Goal: Transaction & Acquisition: Subscribe to service/newsletter

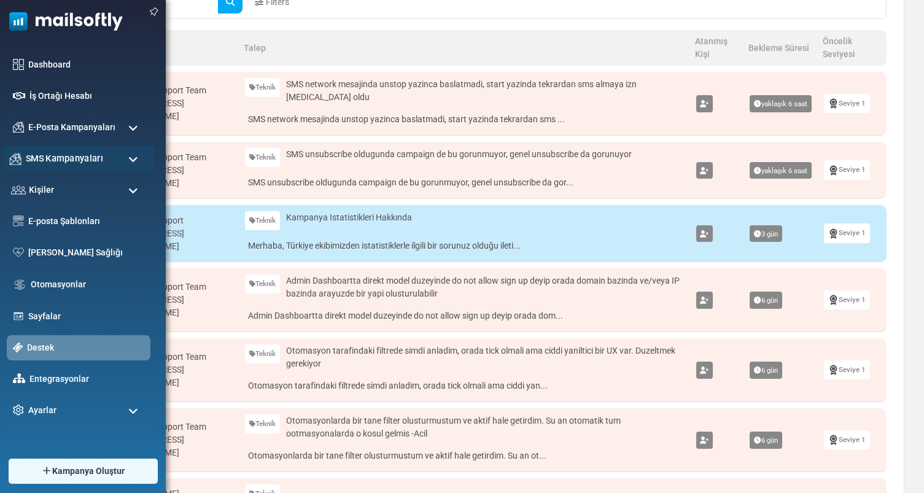
click at [103, 158] on div "SMS Kampanyaları" at bounding box center [78, 159] width 151 height 26
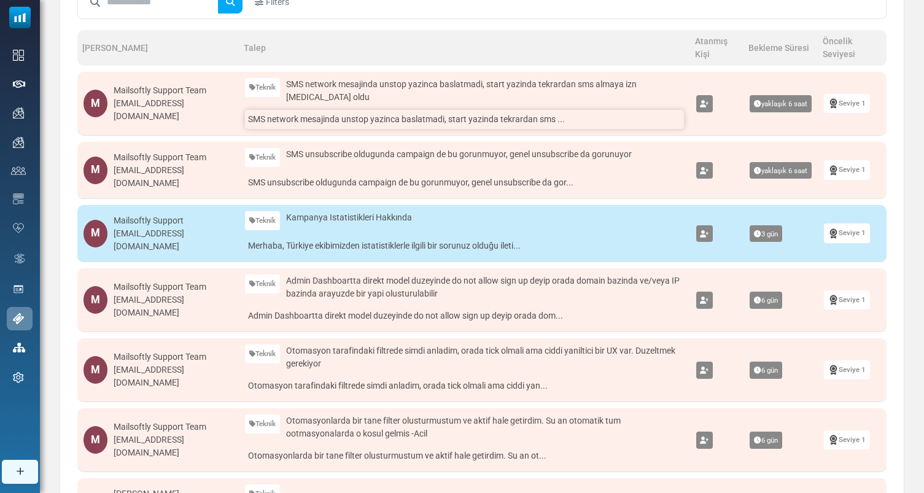
click at [436, 123] on link "SMS network mesajinda unstop yazinca baslatmadi, start yazinda tekrardan sms ..." at bounding box center [464, 119] width 439 height 19
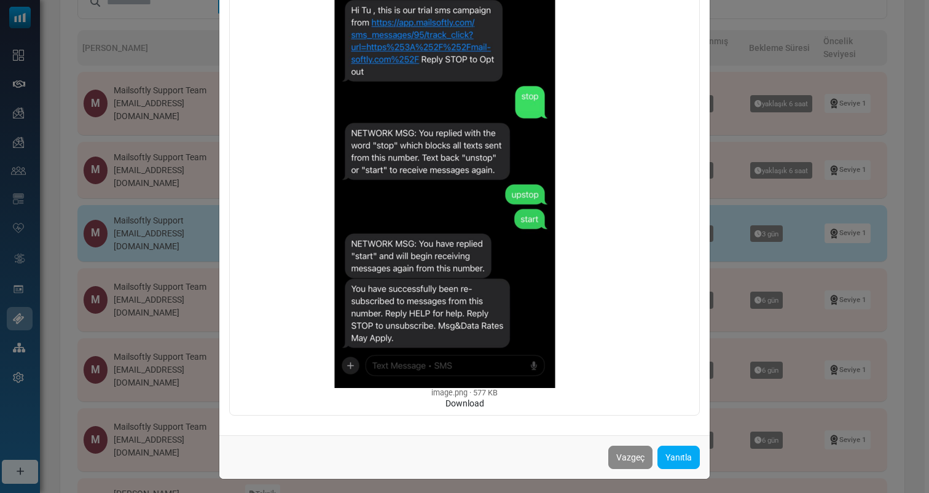
scroll to position [285, 0]
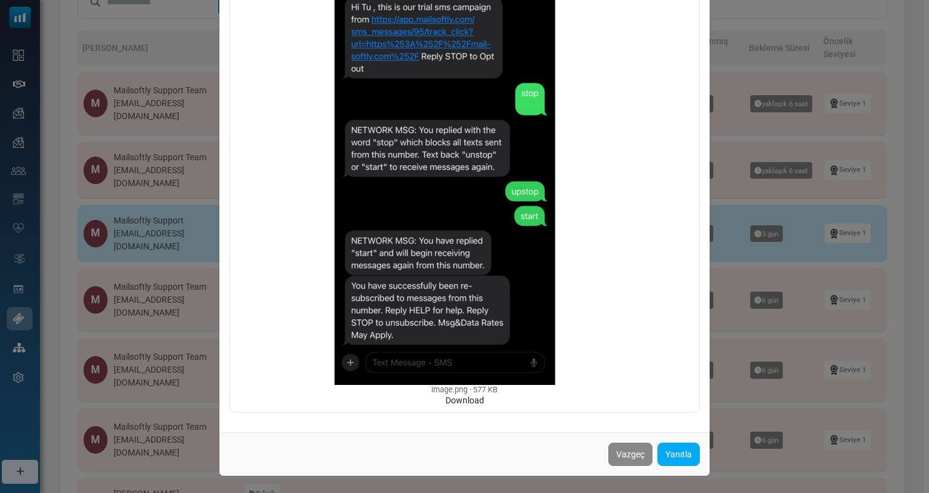
click at [787, 131] on div "SMS network mesajinda unstop yazinca baslatmadi, start yazinda tekrardan sms al…" at bounding box center [464, 246] width 929 height 493
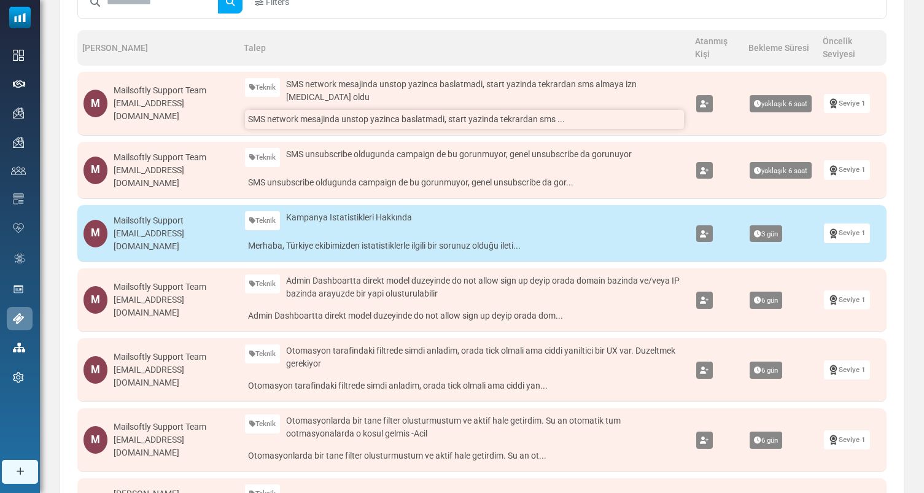
click at [466, 120] on link "SMS network mesajinda unstop yazinca baslatmadi, start yazinda tekrardan sms ..." at bounding box center [464, 119] width 439 height 19
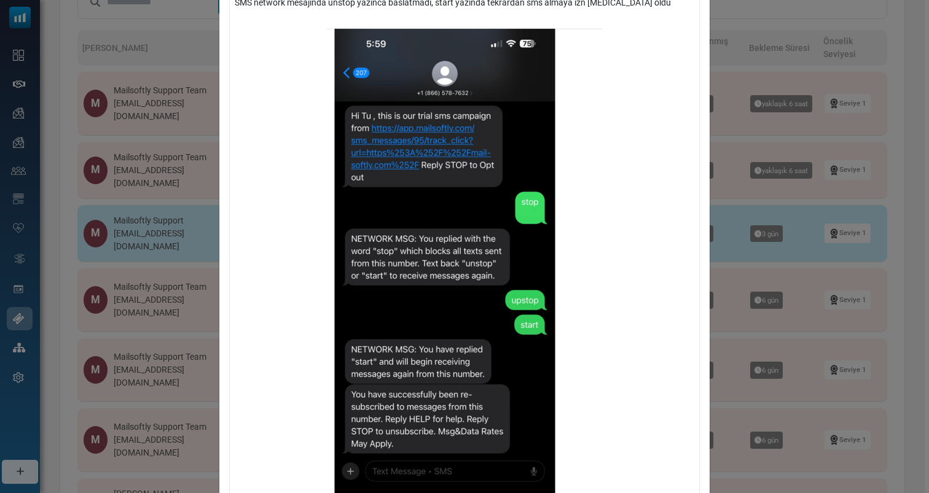
scroll to position [209, 0]
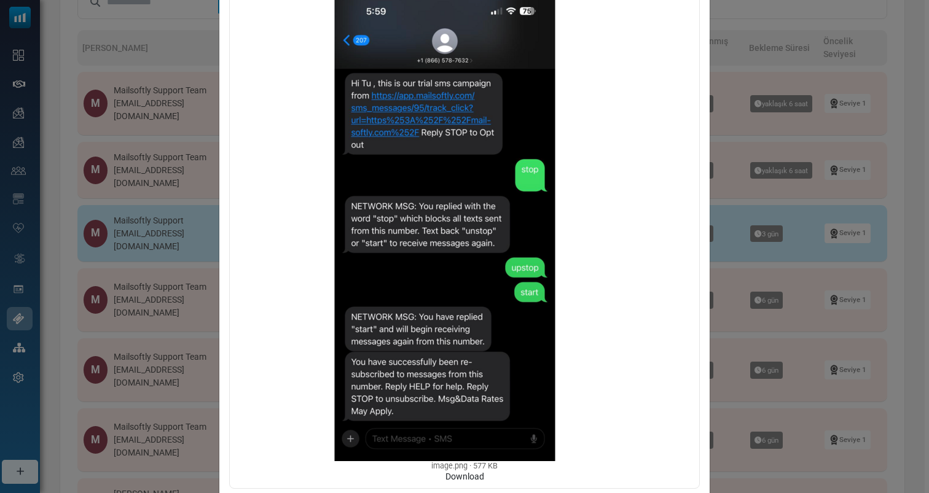
click at [190, 244] on div "SMS network mesajinda unstop yazinca baslatmadi, start yazinda tekrardan sms al…" at bounding box center [464, 246] width 929 height 493
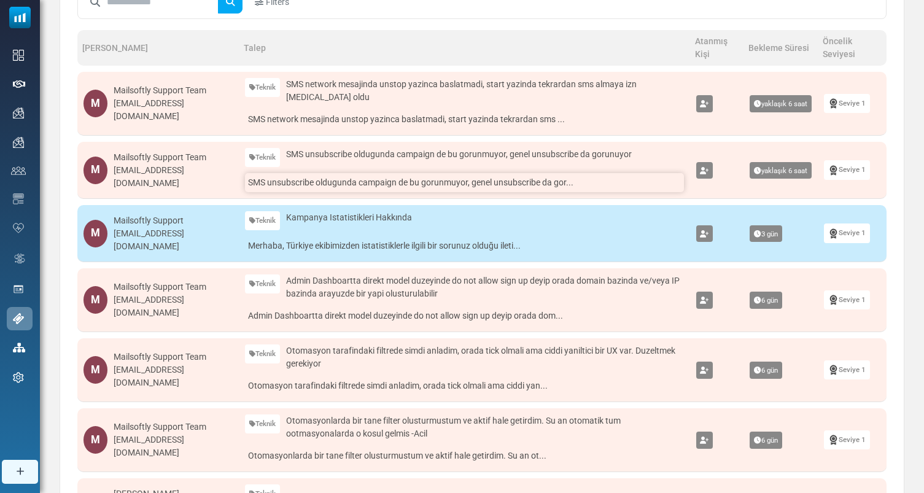
click at [423, 182] on link "SMS unsubscribe oldugunda campaign de bu gorunmuyor, genel unsubscribe da gor..." at bounding box center [464, 182] width 439 height 19
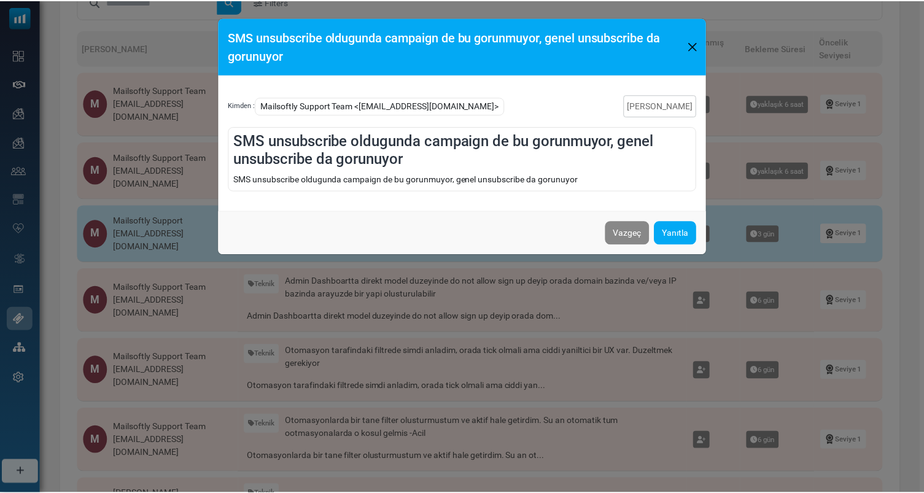
scroll to position [0, 0]
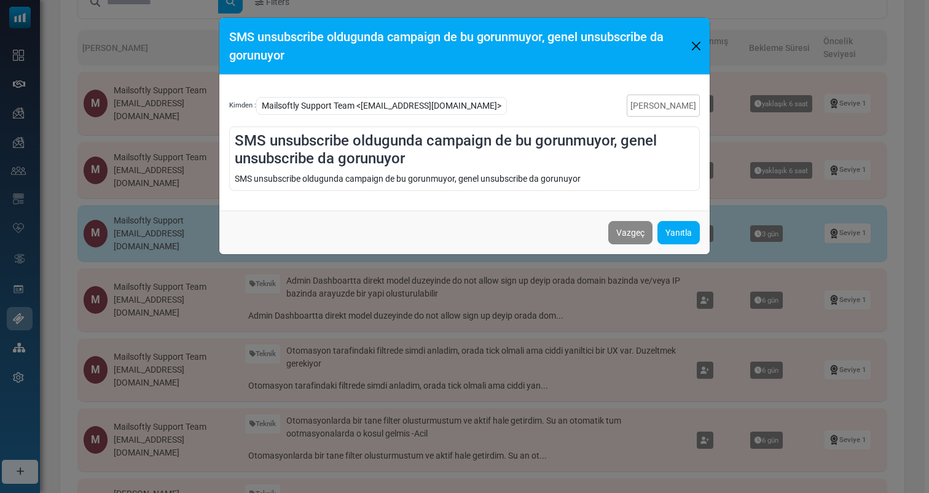
click at [775, 185] on div "SMS unsubscribe oldugunda campaign de bu gorunmuyor, genel unsubscribe da gorun…" at bounding box center [464, 246] width 929 height 493
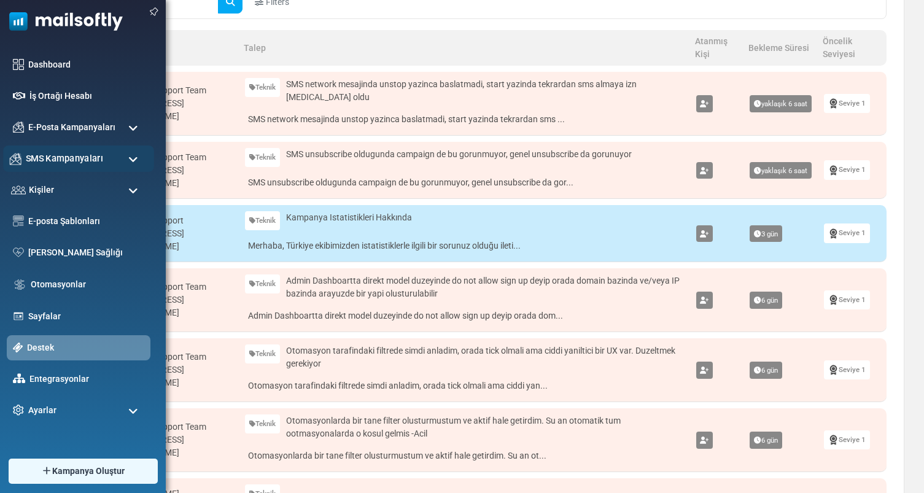
click at [107, 151] on div "SMS Kampanyaları" at bounding box center [78, 159] width 151 height 26
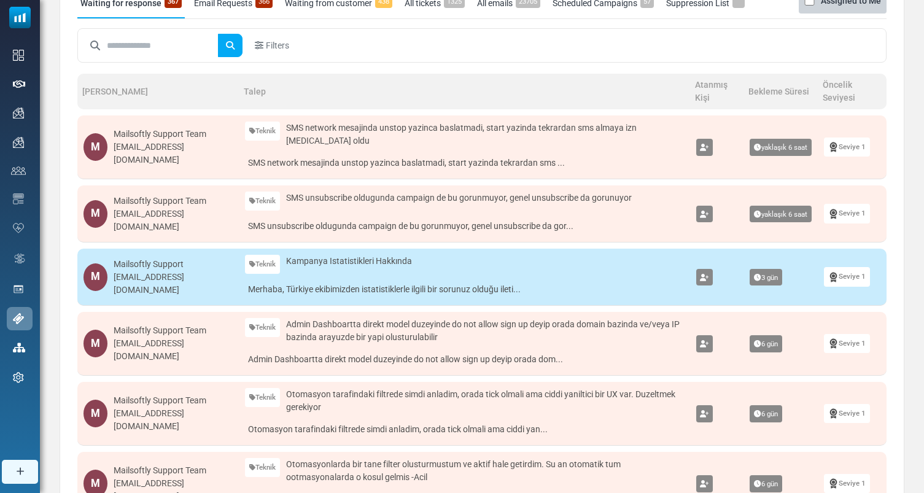
scroll to position [121, 0]
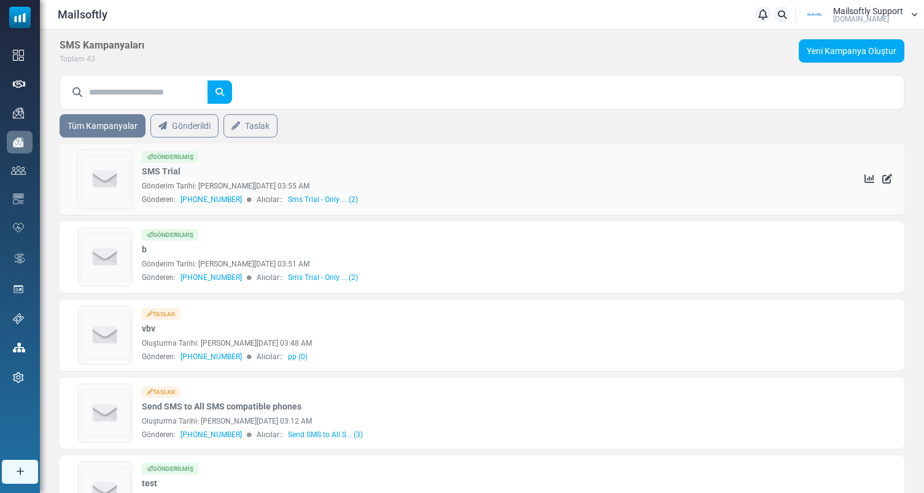
click at [163, 170] on link "SMS Trial" at bounding box center [161, 171] width 39 height 13
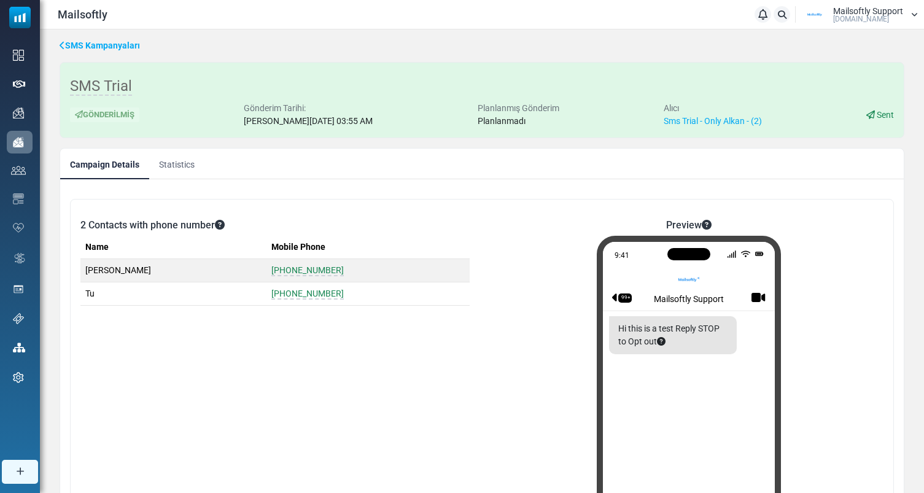
click at [165, 157] on link "Statistics" at bounding box center [176, 164] width 55 height 31
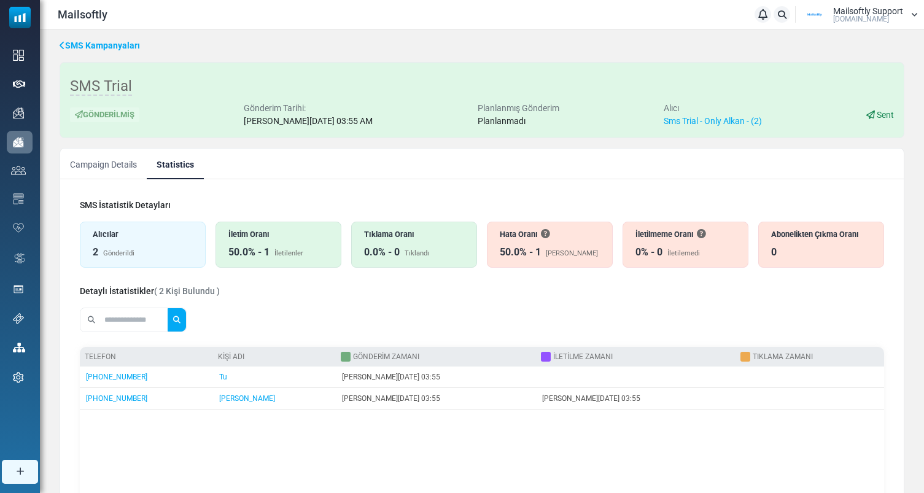
drag, startPoint x: 782, startPoint y: 260, endPoint x: 762, endPoint y: 226, distance: 39.1
click at [762, 226] on div "Abonelikten Çıkma Oranı 0" at bounding box center [822, 245] width 126 height 46
drag, startPoint x: 762, startPoint y: 226, endPoint x: 783, endPoint y: 254, distance: 34.8
click at [783, 254] on div "Abonelikten Çıkma Oranı 0" at bounding box center [822, 245] width 126 height 46
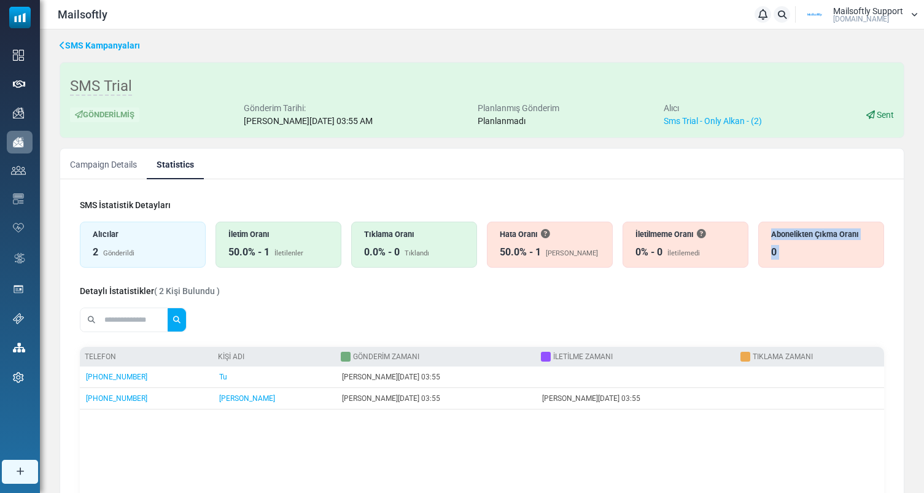
click at [762, 265] on div "Abonelikten Çıkma Oranı 0" at bounding box center [822, 245] width 126 height 46
drag, startPoint x: 772, startPoint y: 250, endPoint x: 763, endPoint y: 229, distance: 23.4
click at [763, 229] on div "Abonelikten Çıkma Oranı 0" at bounding box center [822, 245] width 126 height 46
drag, startPoint x: 763, startPoint y: 229, endPoint x: 794, endPoint y: 264, distance: 47.4
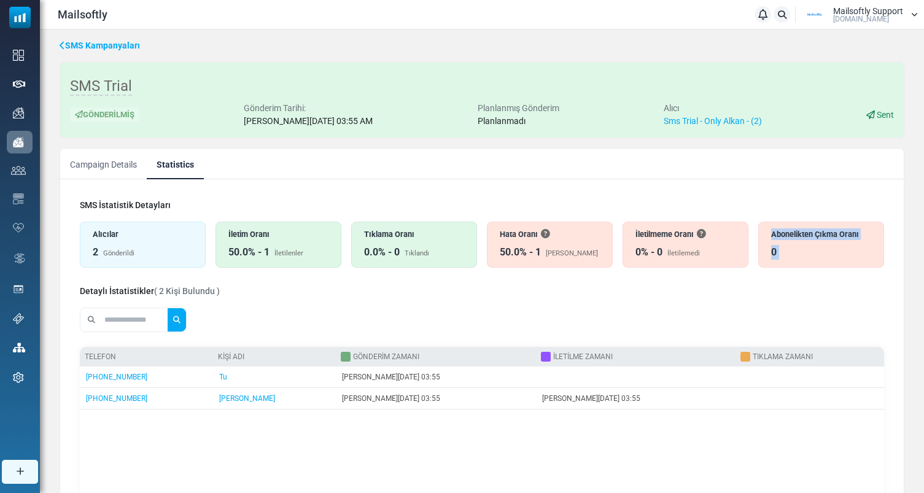
click at [794, 264] on div "Abonelikten Çıkma Oranı 0" at bounding box center [822, 245] width 126 height 46
click at [809, 244] on div "Abonelikten Çıkma Oranı 0" at bounding box center [822, 245] width 126 height 46
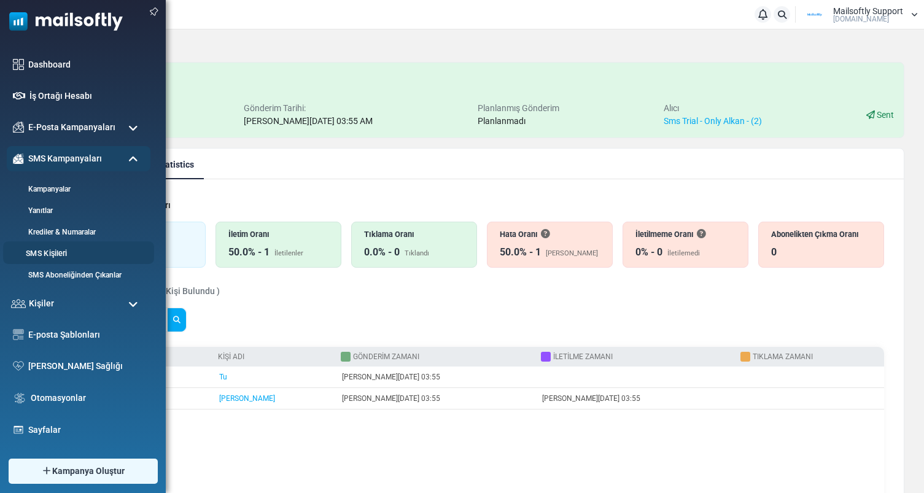
click at [42, 260] on li "SMS Kişileri" at bounding box center [78, 252] width 151 height 23
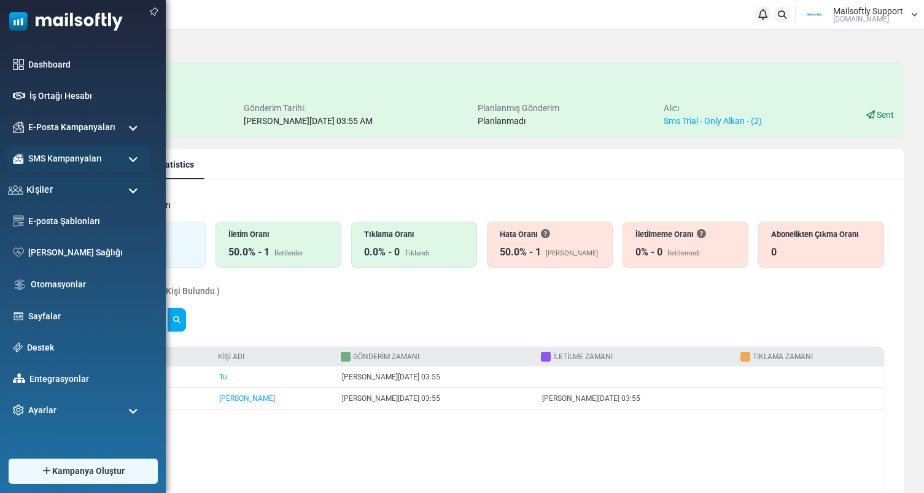
click at [100, 181] on div "Kişiler" at bounding box center [78, 190] width 151 height 26
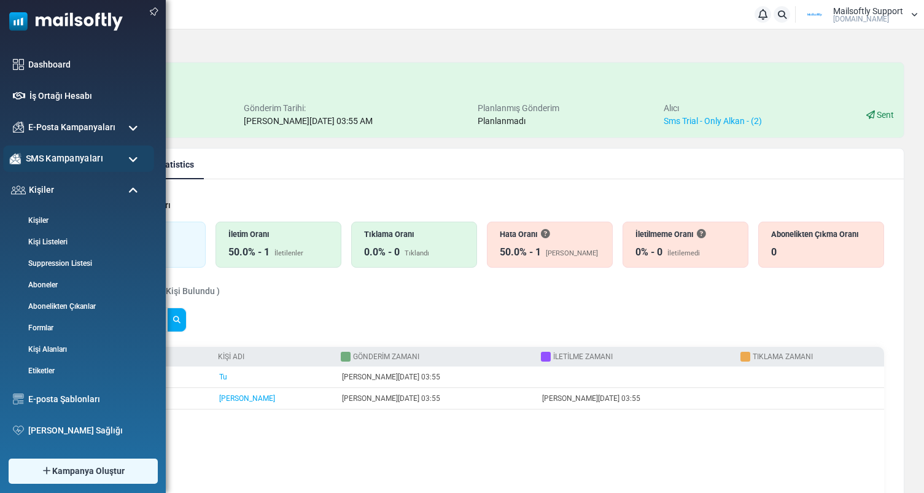
click at [107, 156] on div "SMS Kampanyaları" at bounding box center [78, 159] width 151 height 26
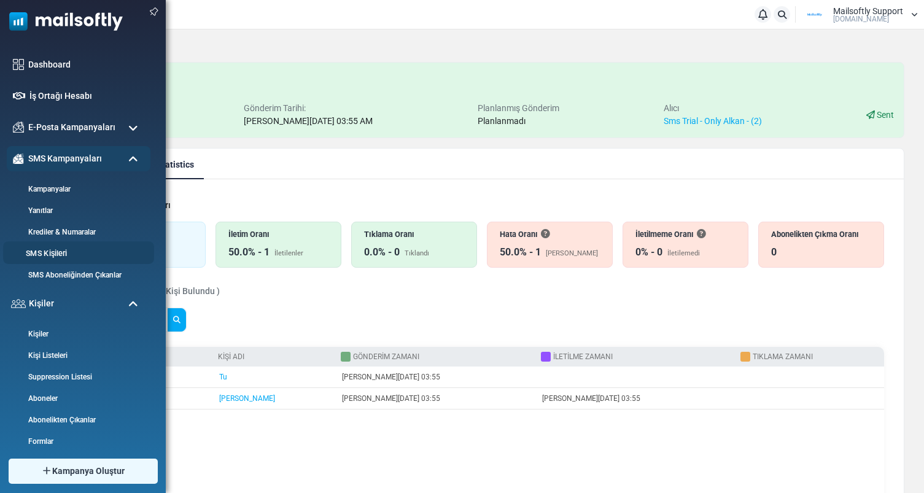
click at [44, 253] on link "SMS Kişileri" at bounding box center [76, 254] width 147 height 12
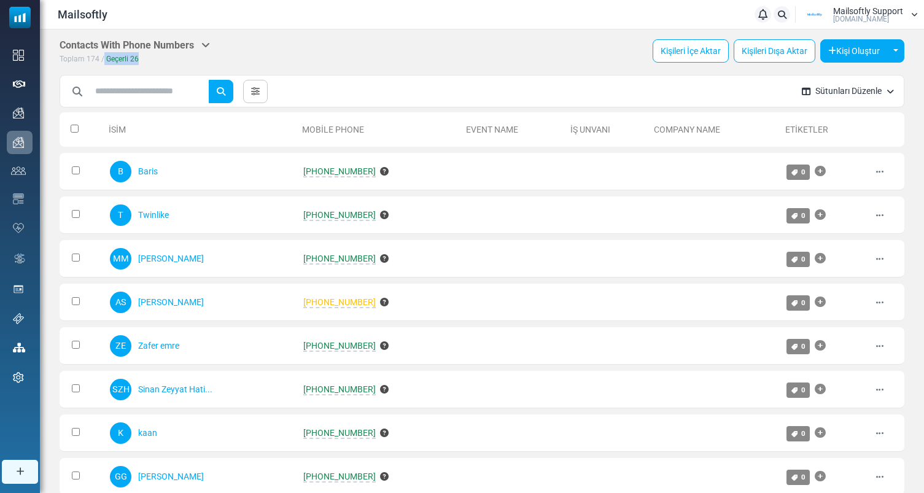
drag, startPoint x: 104, startPoint y: 60, endPoint x: 165, endPoint y: 60, distance: 60.8
click at [165, 60] on div "Toplam 174 / Geçerli 26" at bounding box center [135, 58] width 150 height 13
drag, startPoint x: 136, startPoint y: 60, endPoint x: 103, endPoint y: 60, distance: 33.2
click at [103, 60] on div "Toplam 174 / Geçerli 26" at bounding box center [135, 58] width 150 height 13
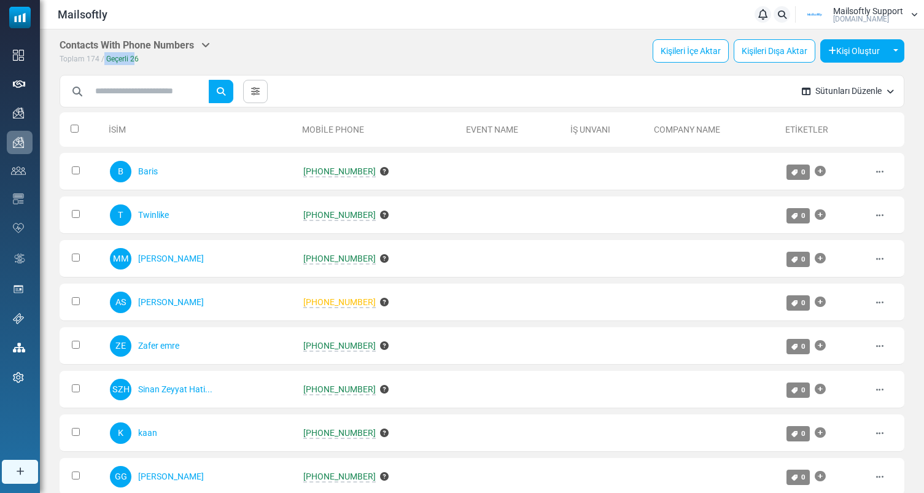
click at [103, 60] on span "/" at bounding box center [102, 59] width 3 height 9
drag, startPoint x: 107, startPoint y: 60, endPoint x: 163, endPoint y: 60, distance: 55.9
click at [163, 61] on div "Toplam 174 / Geçerli 26" at bounding box center [135, 58] width 150 height 13
click at [163, 60] on div "Toplam 174 / Geçerli 26" at bounding box center [135, 58] width 150 height 13
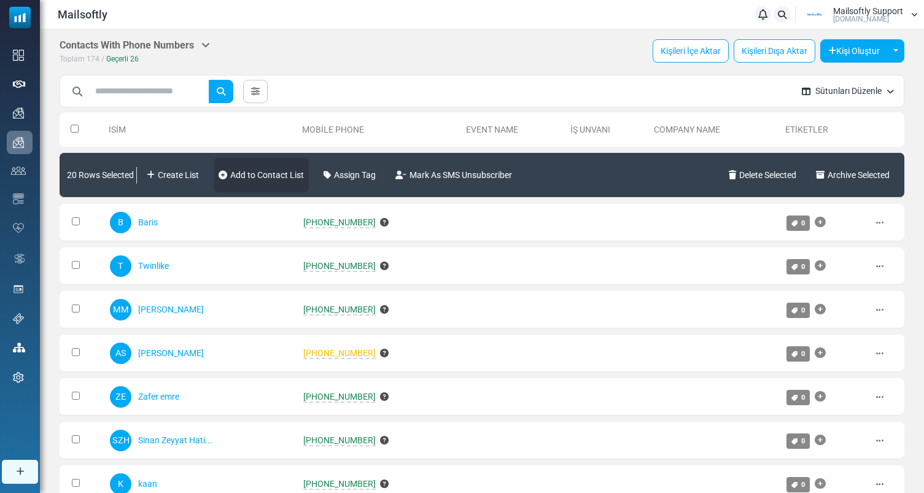
click at [262, 184] on link "Add to Contact List" at bounding box center [261, 175] width 95 height 34
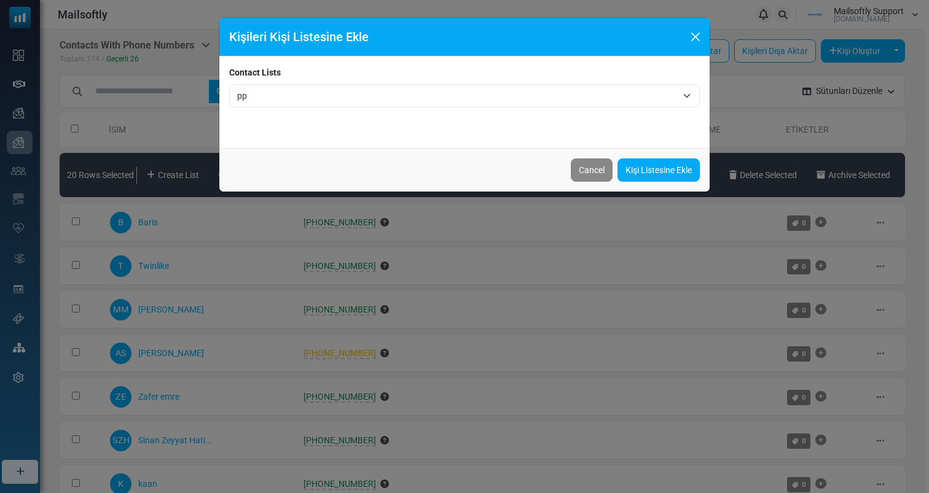
click at [595, 157] on div "Cancel Kişi Listesine Ekle" at bounding box center [464, 170] width 490 height 44
click at [595, 165] on button "Cancel" at bounding box center [592, 169] width 42 height 23
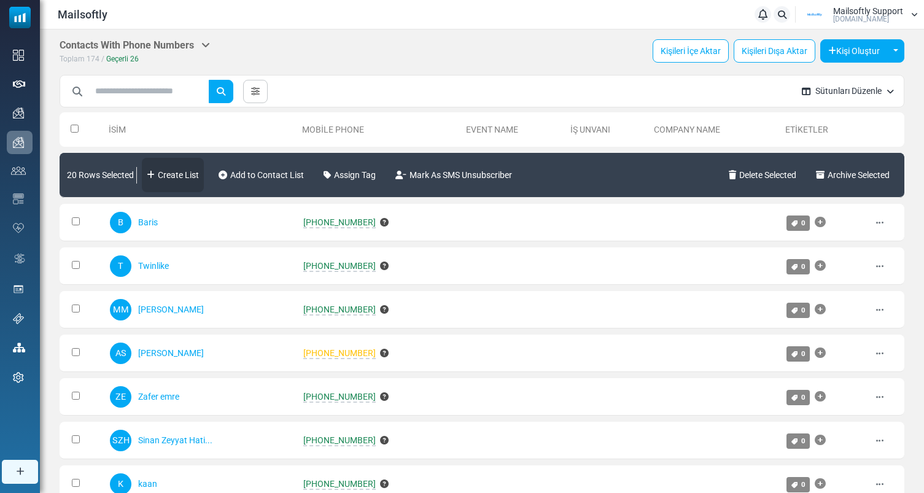
click at [168, 182] on link "Create List" at bounding box center [173, 175] width 62 height 34
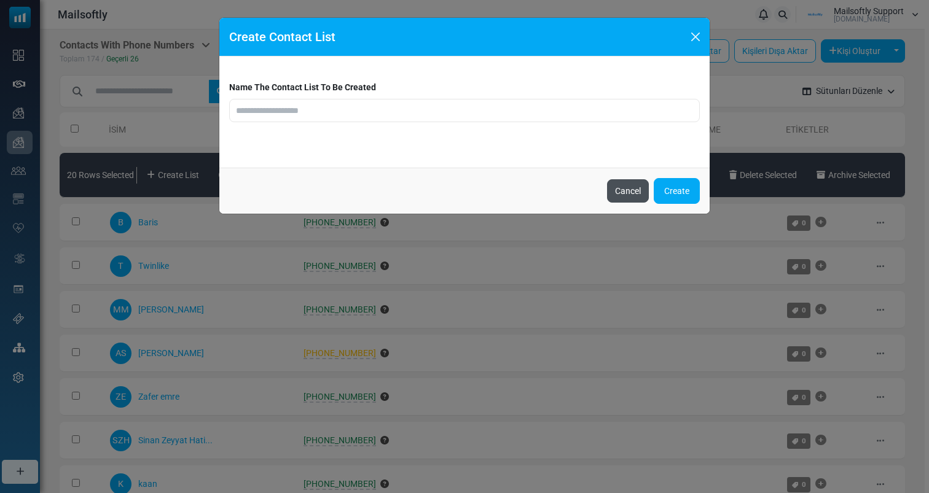
click at [613, 193] on button "Cancel" at bounding box center [628, 190] width 42 height 23
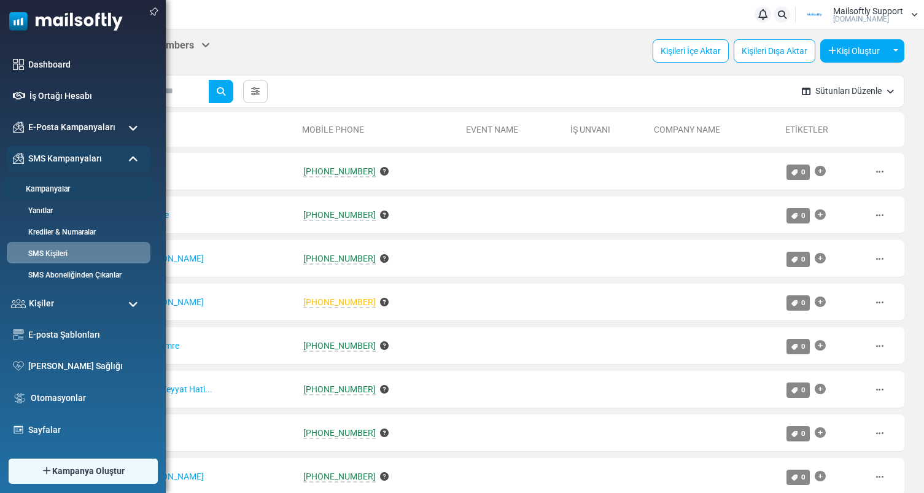
click at [60, 189] on link "Kampanyalar" at bounding box center [76, 190] width 147 height 12
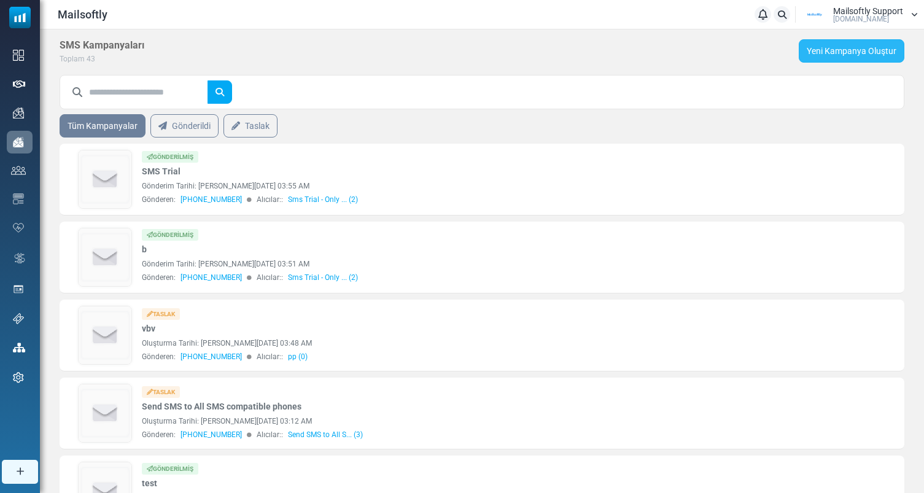
click at [845, 57] on link "Yeni Kampanya Oluştur" at bounding box center [852, 50] width 106 height 23
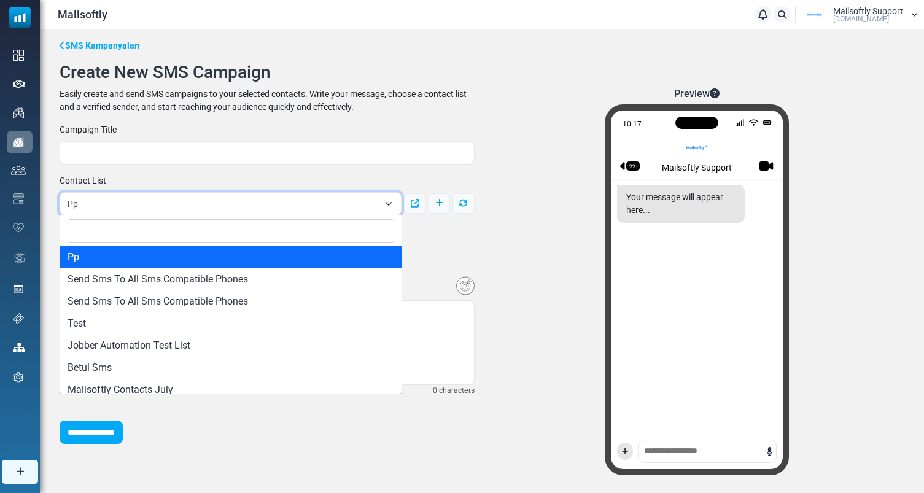
click at [208, 208] on span "Pp" at bounding box center [223, 204] width 311 height 15
click at [263, 205] on span "Pp" at bounding box center [223, 204] width 311 height 15
click at [294, 207] on span "Pp" at bounding box center [223, 204] width 311 height 15
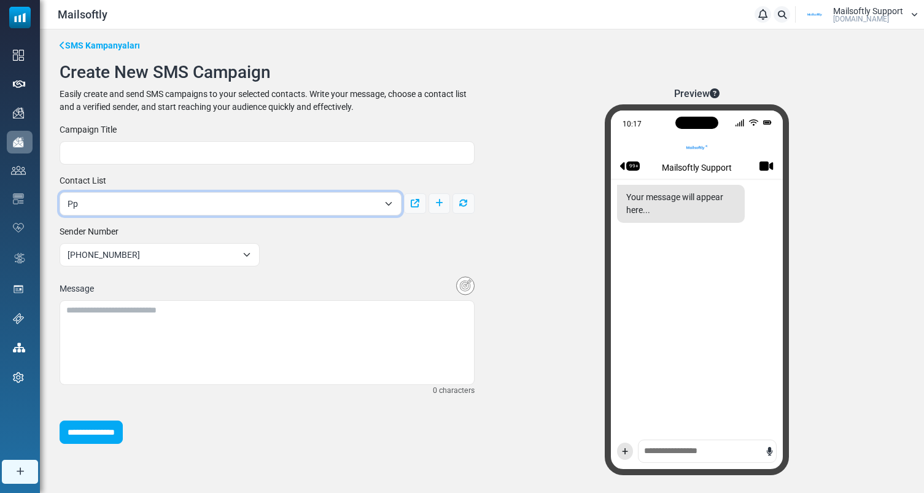
click at [306, 192] on span "Pp" at bounding box center [231, 203] width 342 height 23
click at [419, 244] on div "**********" at bounding box center [267, 283] width 430 height 321
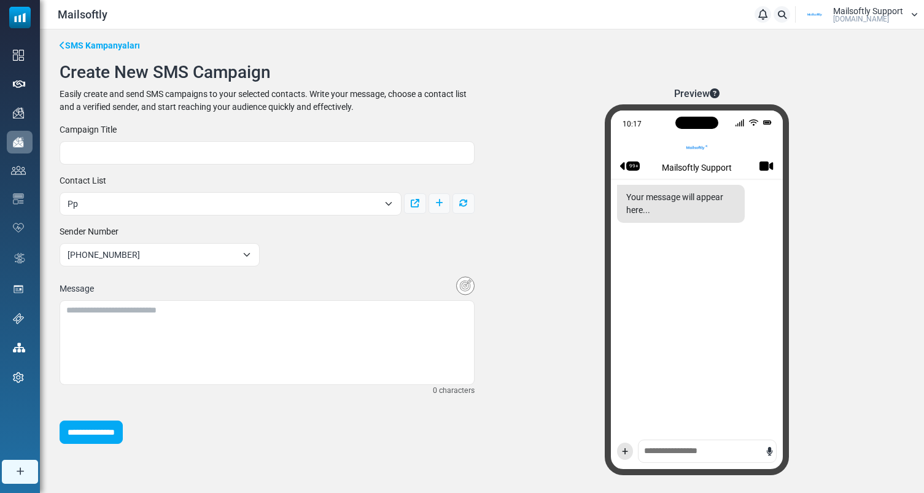
click at [89, 180] on label "Contact List" at bounding box center [83, 180] width 47 height 13
click at [60, 203] on select "**********" at bounding box center [60, 203] width 1 height 1
drag, startPoint x: 112, startPoint y: 180, endPoint x: 50, endPoint y: 180, distance: 61.4
click at [50, 180] on div "**********" at bounding box center [482, 262] width 885 height 466
click at [87, 178] on label "Contact List" at bounding box center [83, 180] width 47 height 13
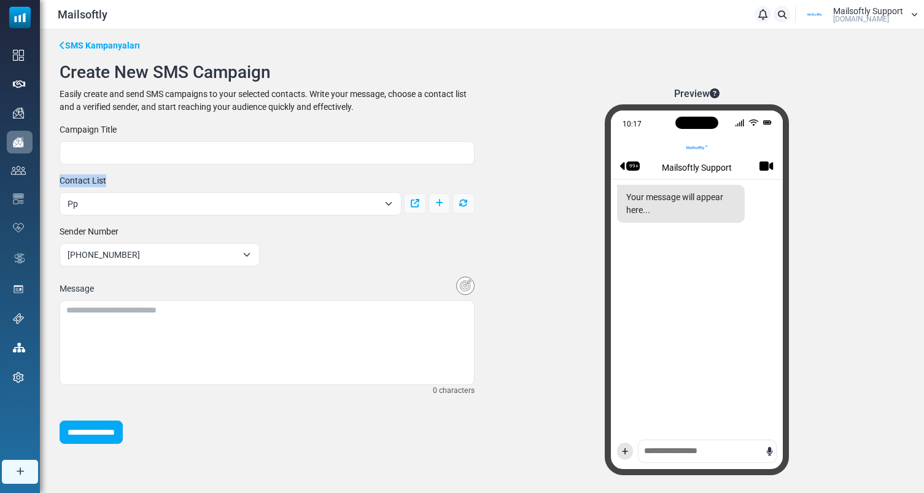
click at [60, 203] on select "**********" at bounding box center [60, 203] width 1 height 1
drag, startPoint x: 57, startPoint y: 178, endPoint x: 132, endPoint y: 177, distance: 74.9
click at [132, 178] on div "**********" at bounding box center [267, 194] width 430 height 41
click at [132, 177] on div "**********" at bounding box center [267, 194] width 430 height 41
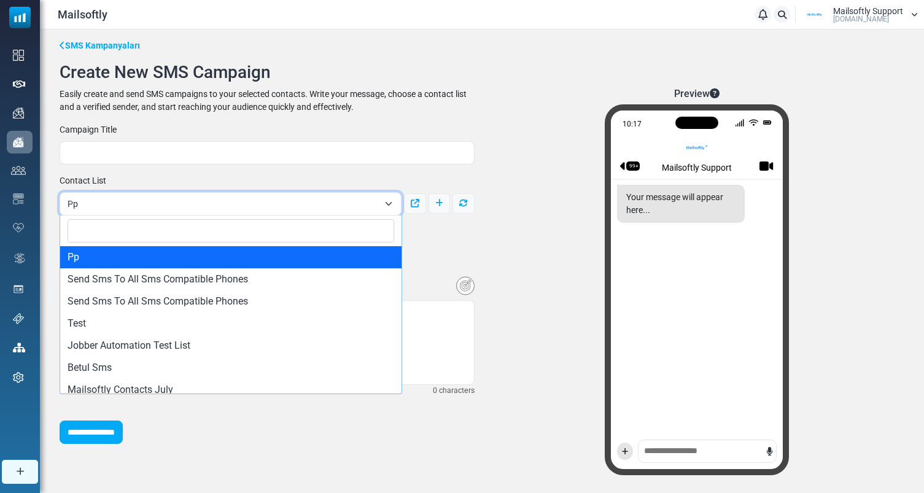
click at [151, 213] on span "Pp" at bounding box center [231, 203] width 342 height 23
click at [244, 203] on span "Pp" at bounding box center [223, 204] width 311 height 15
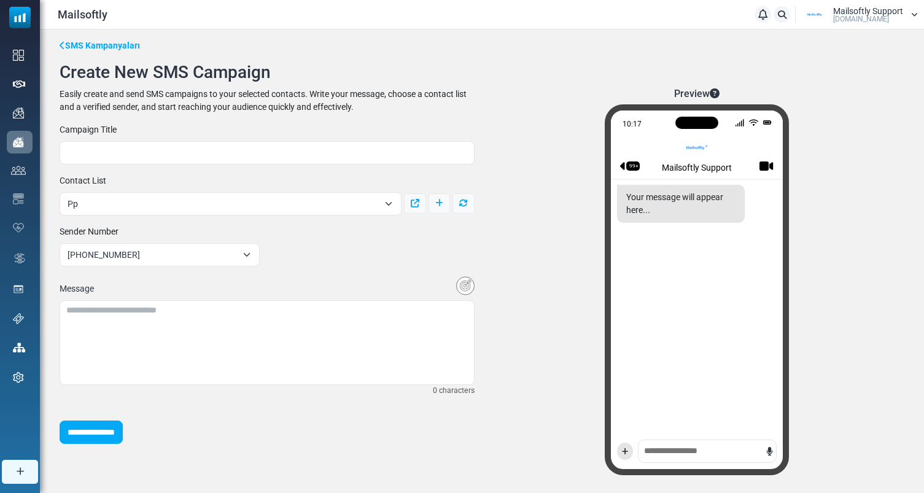
click at [421, 259] on div "**********" at bounding box center [267, 283] width 430 height 321
click at [530, 297] on div "Preview 10:18 99+ Mailsoftly Support Your message will appear here... +" at bounding box center [697, 286] width 430 height 397
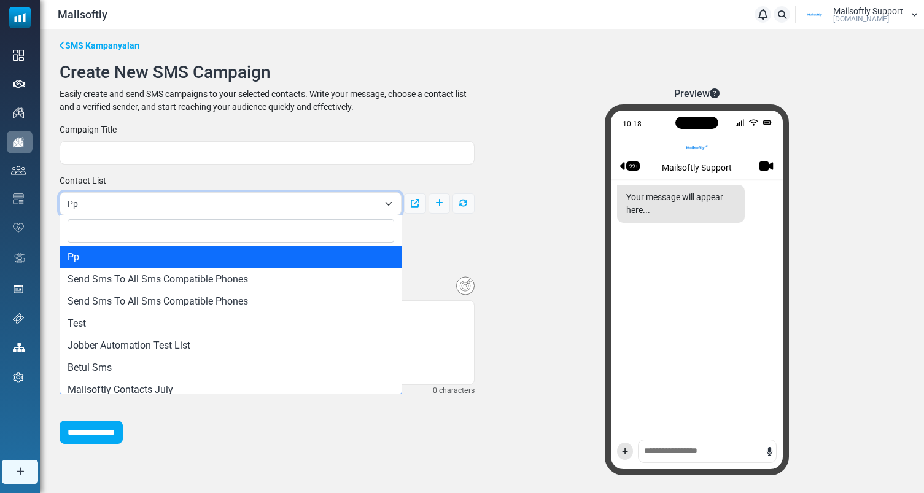
click at [273, 206] on span "Pp" at bounding box center [223, 204] width 311 height 15
click at [279, 186] on div "**********" at bounding box center [267, 194] width 430 height 41
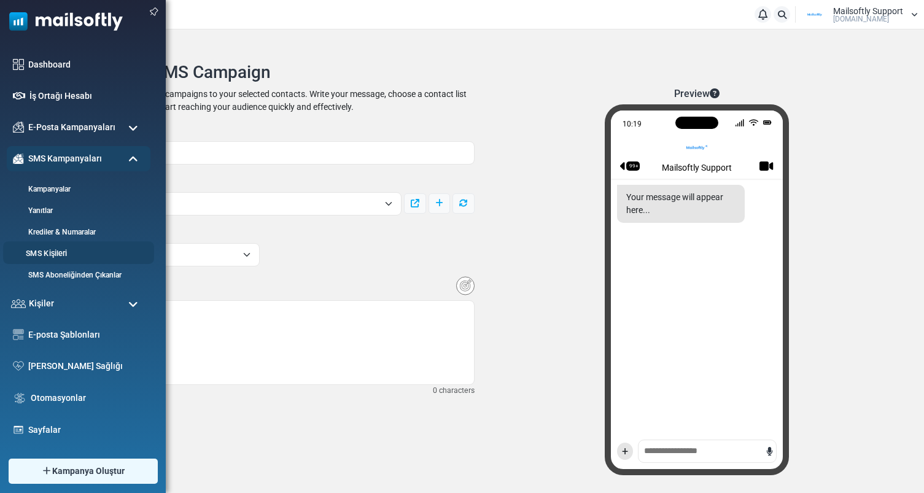
click at [53, 252] on link "SMS Kişileri" at bounding box center [76, 254] width 147 height 12
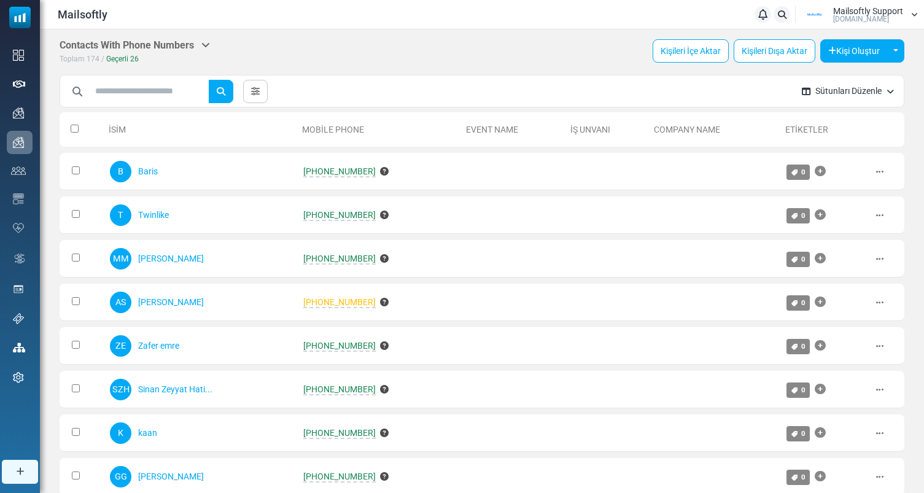
click at [256, 87] on icon at bounding box center [255, 91] width 9 height 9
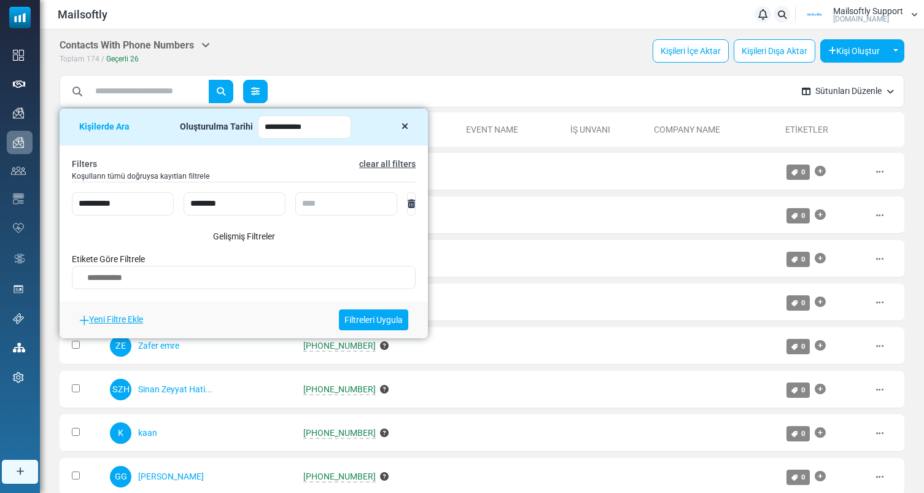
click at [256, 87] on icon at bounding box center [255, 91] width 9 height 9
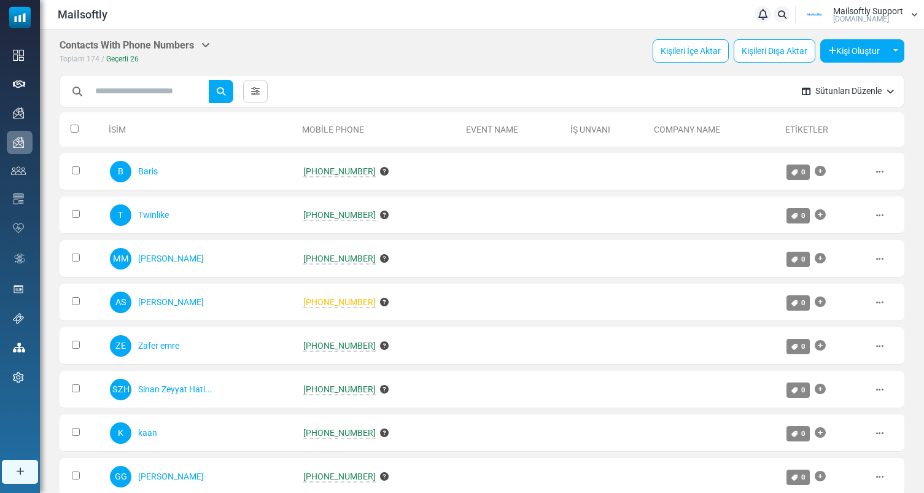
click at [851, 99] on button "Sütunları Düzenle" at bounding box center [848, 91] width 112 height 33
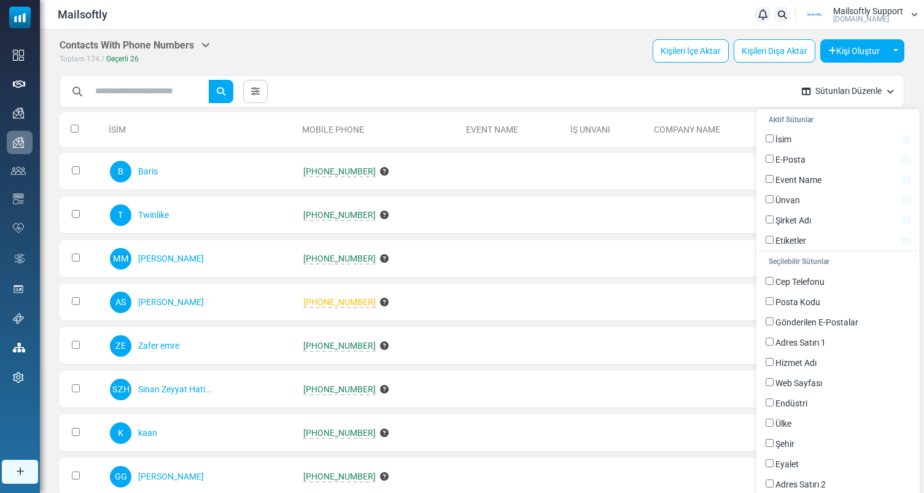
click at [886, 93] on button "Sütunları Düzenle" at bounding box center [848, 91] width 112 height 33
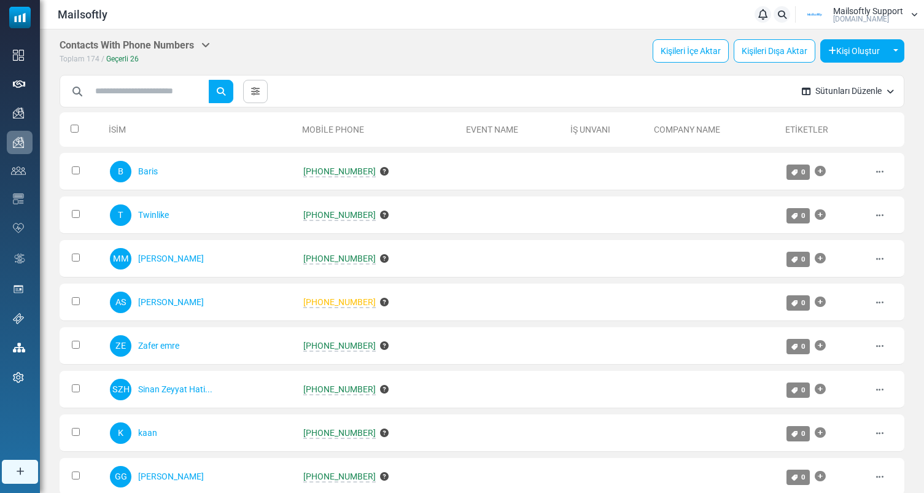
click at [295, 92] on div "***** Clear All Add Tag ( 174 ) Create List ( 174 )" at bounding box center [426, 91] width 732 height 34
click at [346, 300] on span "[PHONE_NUMBER]" at bounding box center [339, 302] width 72 height 11
drag, startPoint x: 399, startPoint y: 310, endPoint x: 203, endPoint y: 297, distance: 197.0
click at [203, 297] on tr "AS [PERSON_NAME] [PHONE_NUMBER] 0 [GEOGRAPHIC_DATA] [GEOGRAPHIC_DATA] Sil" at bounding box center [482, 302] width 845 height 37
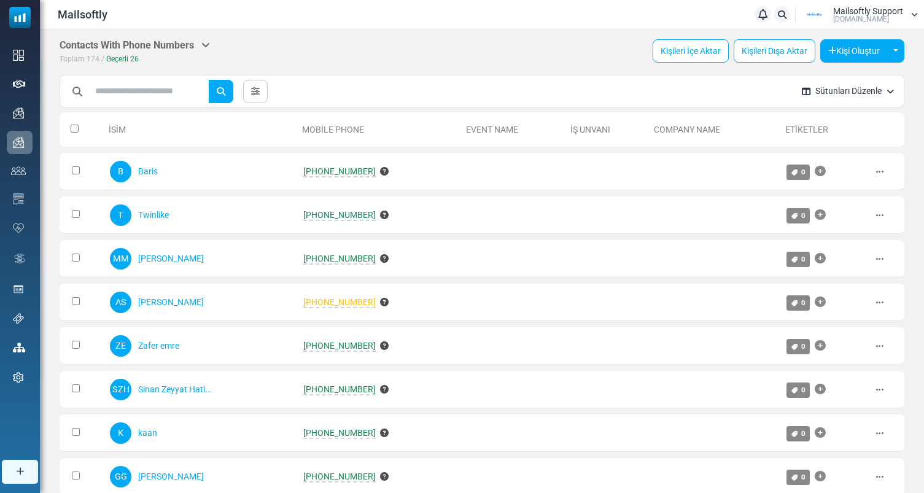
click at [329, 89] on div "***** Clear All Add Tag ( 174 ) Create List ( 174 )" at bounding box center [426, 91] width 732 height 34
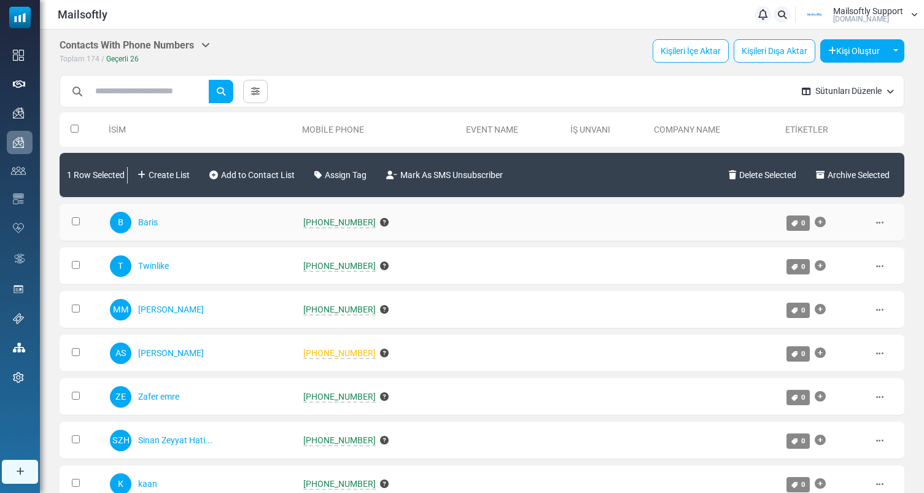
click at [77, 216] on td at bounding box center [82, 222] width 44 height 37
click at [77, 226] on td at bounding box center [82, 222] width 44 height 37
